Goal: Task Accomplishment & Management: Manage account settings

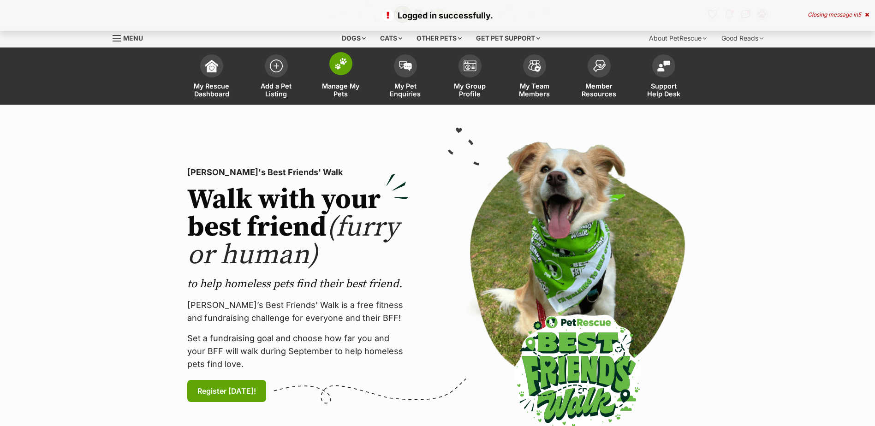
click at [350, 75] on link "Manage My Pets" at bounding box center [341, 77] width 65 height 55
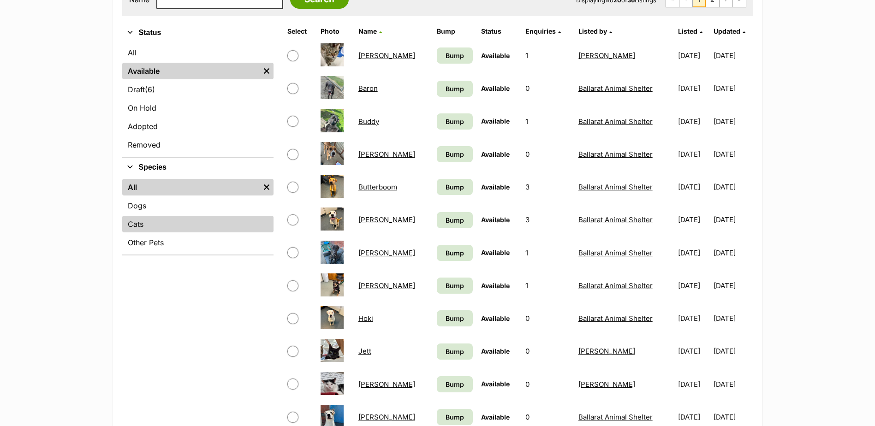
scroll to position [231, 0]
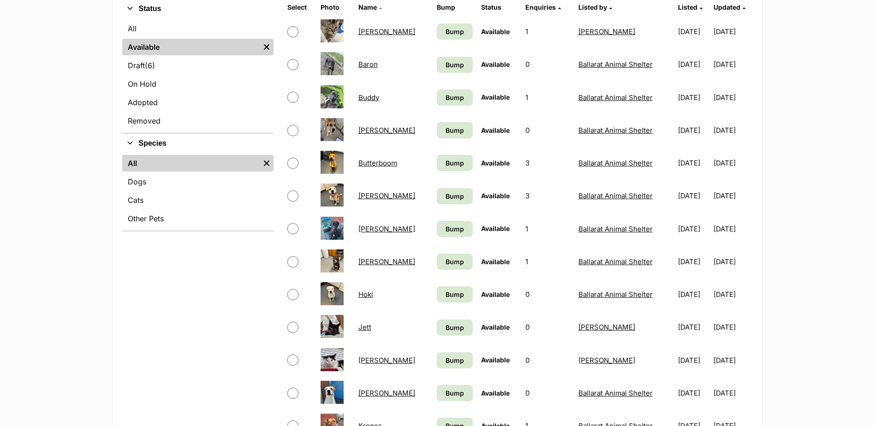
click at [371, 65] on link "Baron" at bounding box center [368, 64] width 19 height 9
